Goal: Task Accomplishment & Management: Use online tool/utility

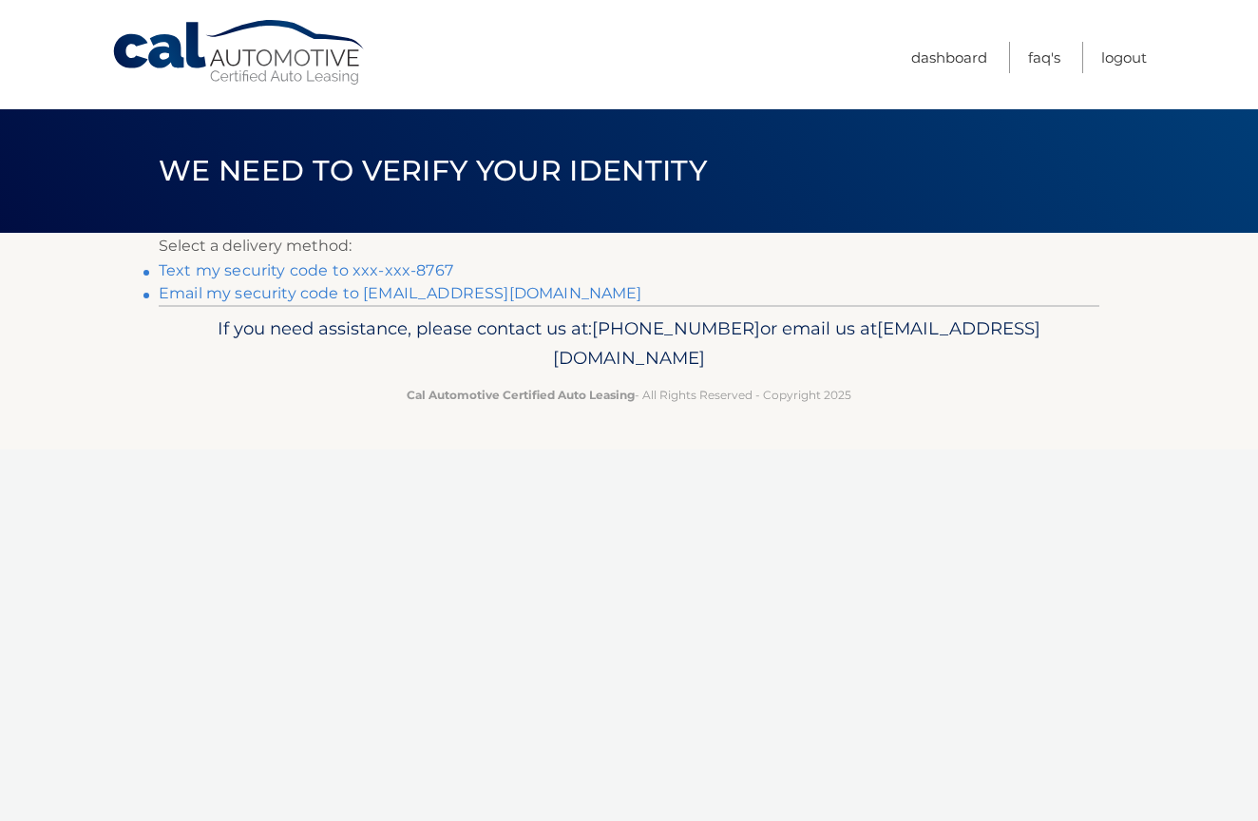
click at [288, 272] on link "Text my security code to xxx-xxx-8767" at bounding box center [306, 270] width 295 height 18
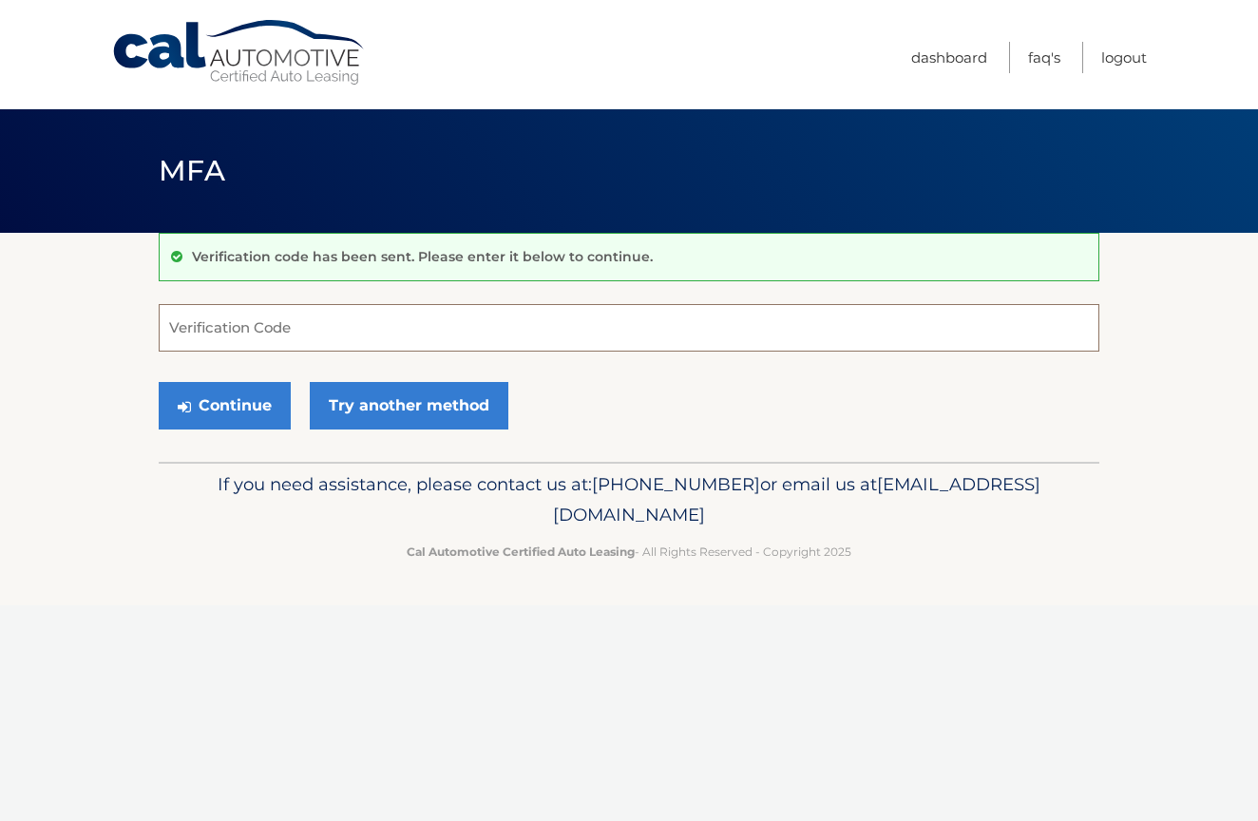
click at [245, 334] on input "Verification Code" at bounding box center [629, 328] width 941 height 48
type input "137392"
click at [188, 549] on p "Cal Automotive Certified Auto Leasing - All Rights Reserved - Copyright 2025" at bounding box center [629, 552] width 916 height 20
click at [232, 402] on button "Continue" at bounding box center [225, 406] width 132 height 48
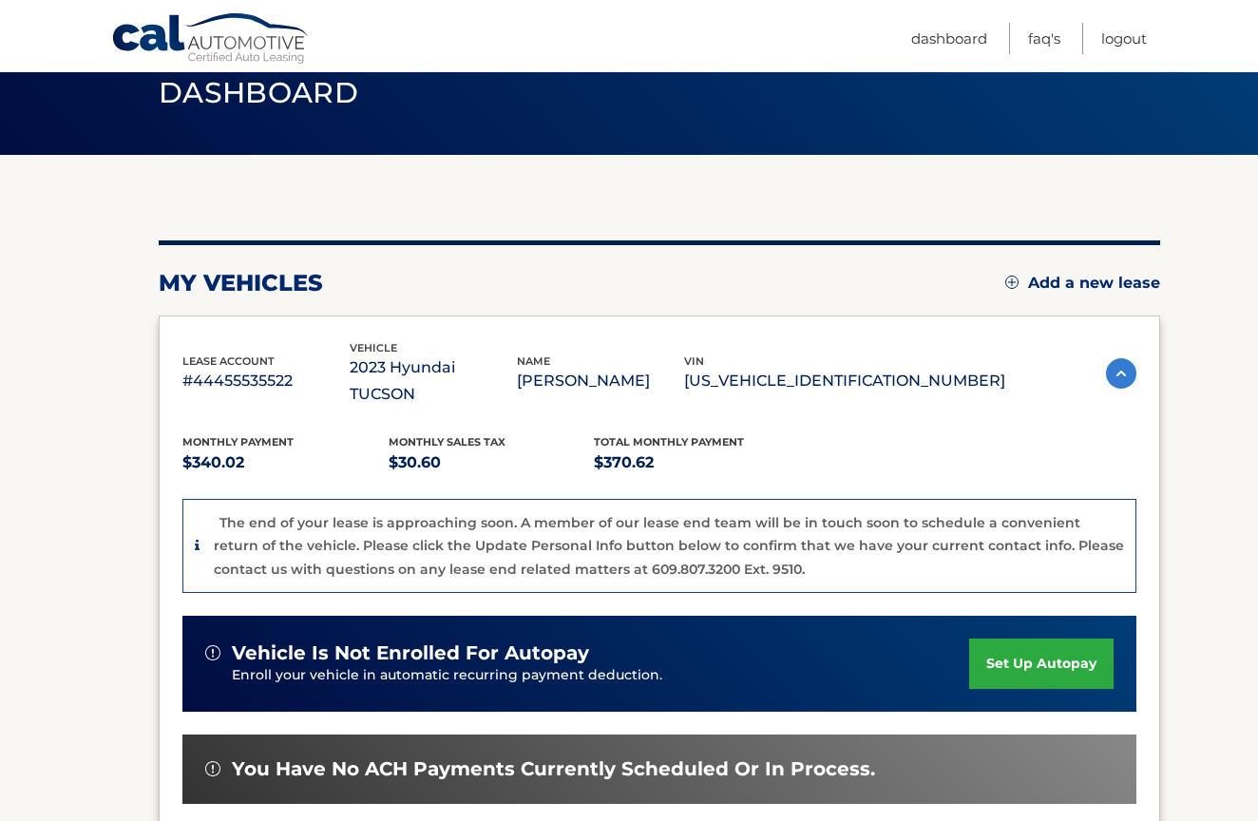
scroll to position [96, 0]
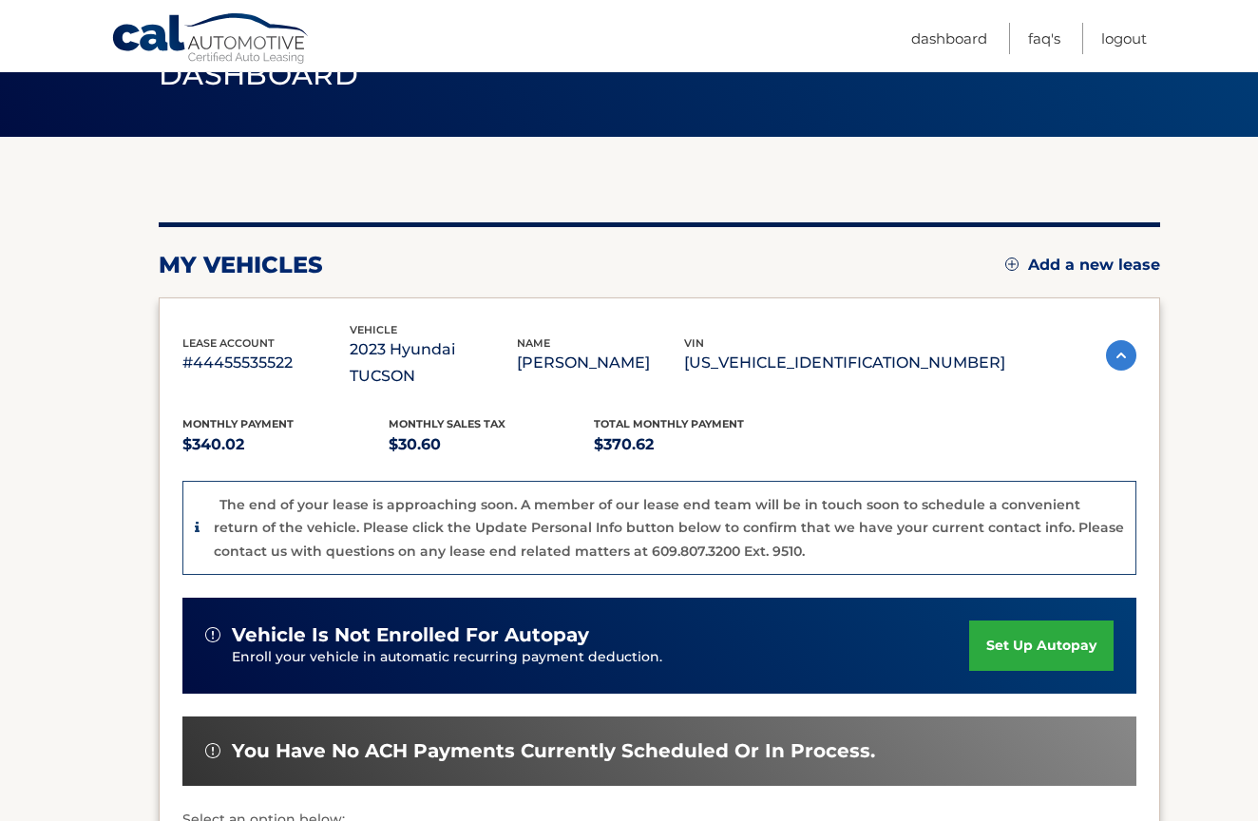
click at [926, 350] on p "[US_VEHICLE_IDENTIFICATION_NUMBER]" at bounding box center [844, 363] width 321 height 27
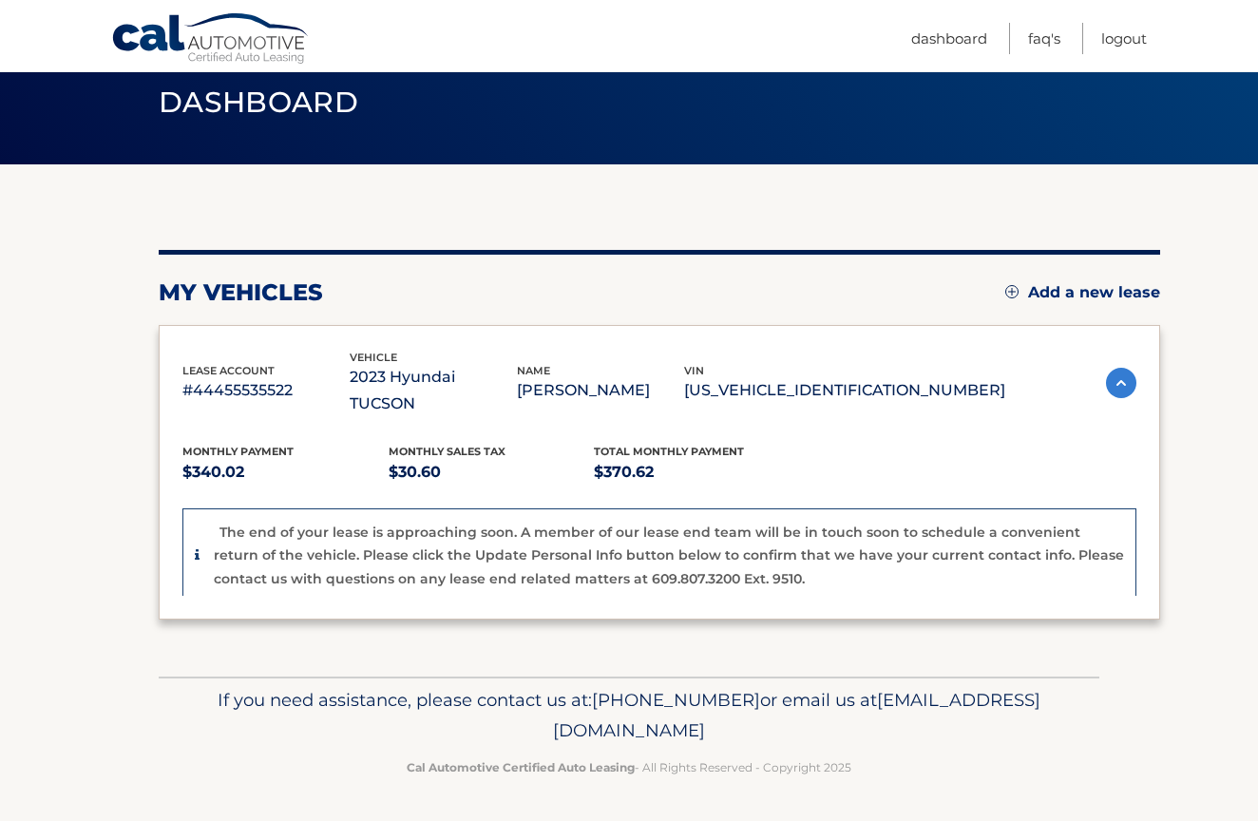
scroll to position [0, 0]
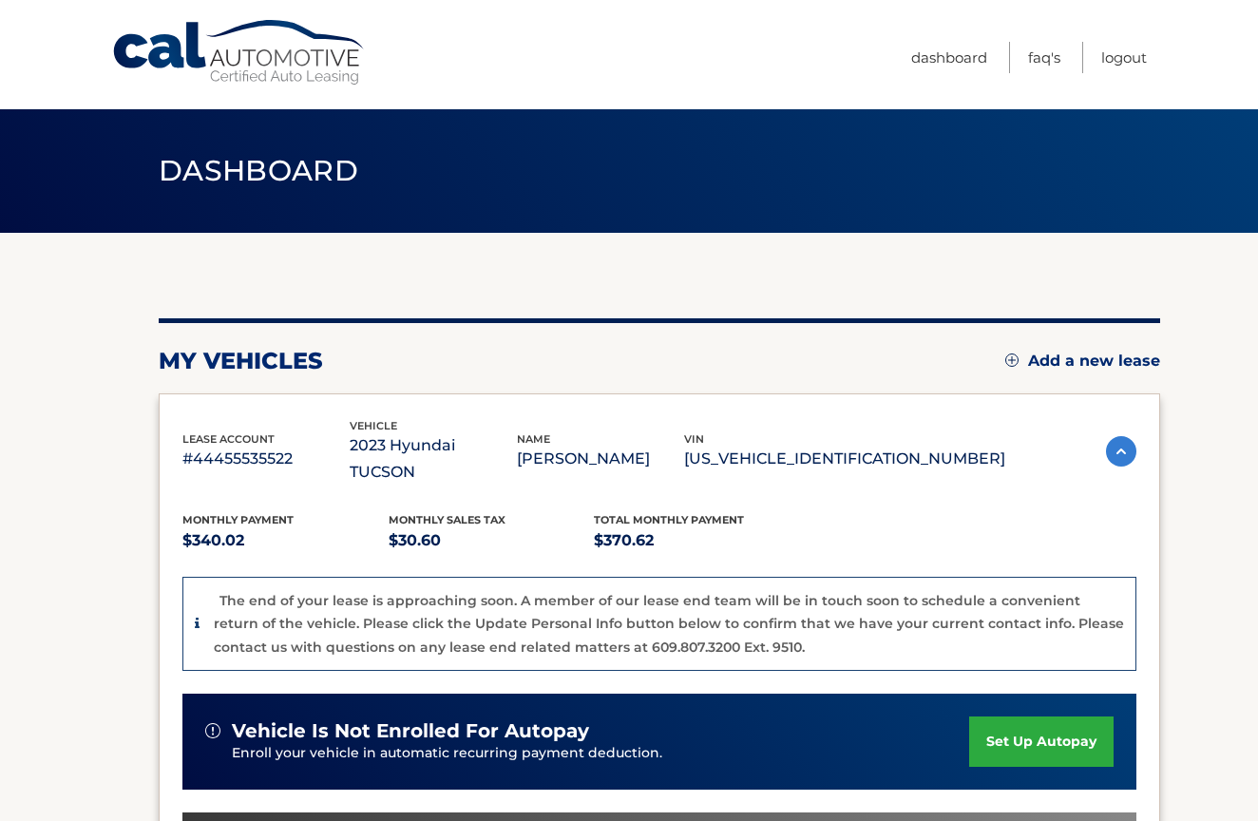
copy p "[US_VEHICLE_IDENTIFICATION_NUMBER]"
